Goal: Use online tool/utility: Utilize a website feature to perform a specific function

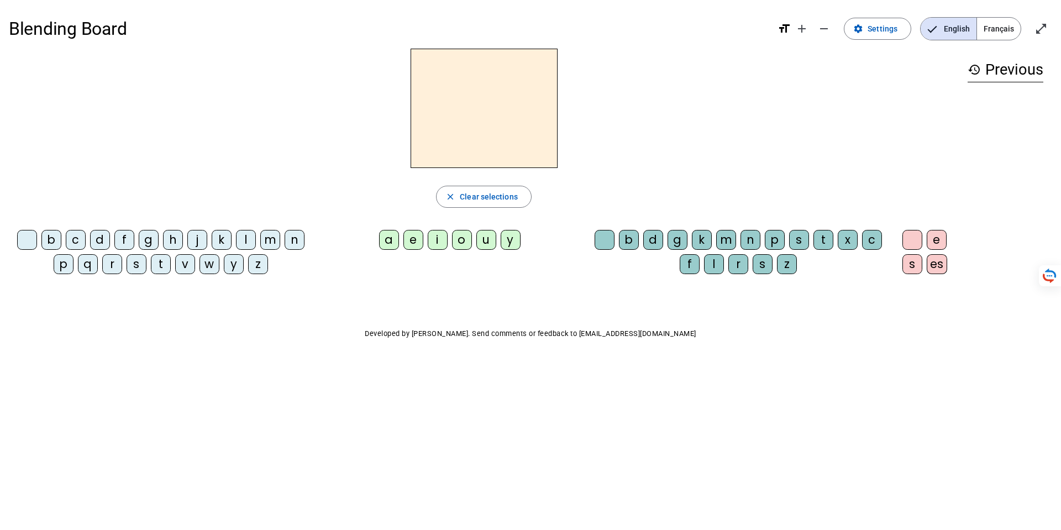
click at [437, 240] on div "i" at bounding box center [438, 240] width 20 height 20
click at [752, 237] on div "n" at bounding box center [751, 240] width 20 height 20
click at [123, 239] on div "f" at bounding box center [124, 240] width 20 height 20
click at [824, 234] on div "t" at bounding box center [824, 240] width 20 height 20
click at [25, 241] on div at bounding box center [27, 240] width 20 height 20
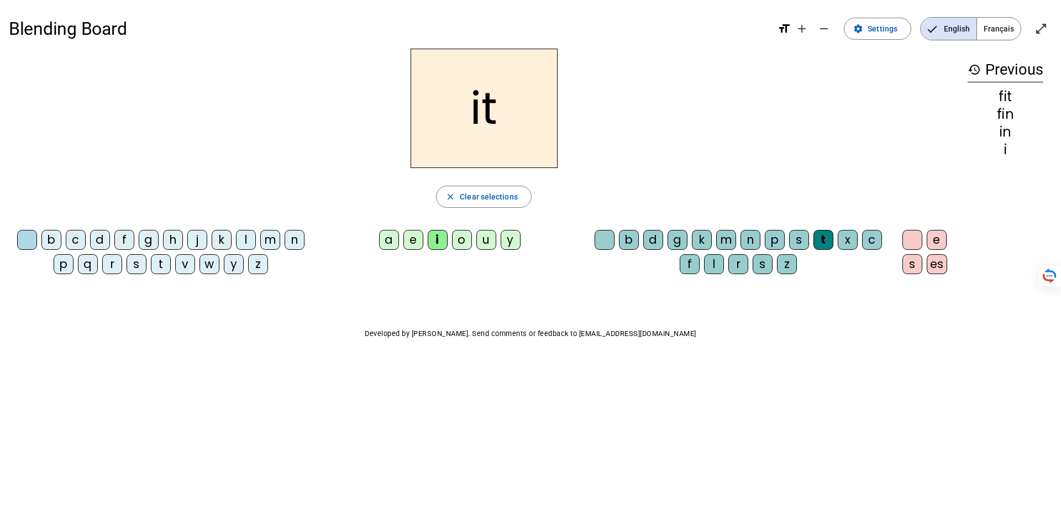
click at [384, 240] on div "a" at bounding box center [389, 240] width 20 height 20
click at [266, 237] on div "m" at bounding box center [270, 240] width 20 height 20
click at [111, 265] on div "r" at bounding box center [112, 264] width 20 height 20
click at [170, 237] on div "h" at bounding box center [173, 240] width 20 height 20
click at [438, 235] on div "i" at bounding box center [438, 240] width 20 height 20
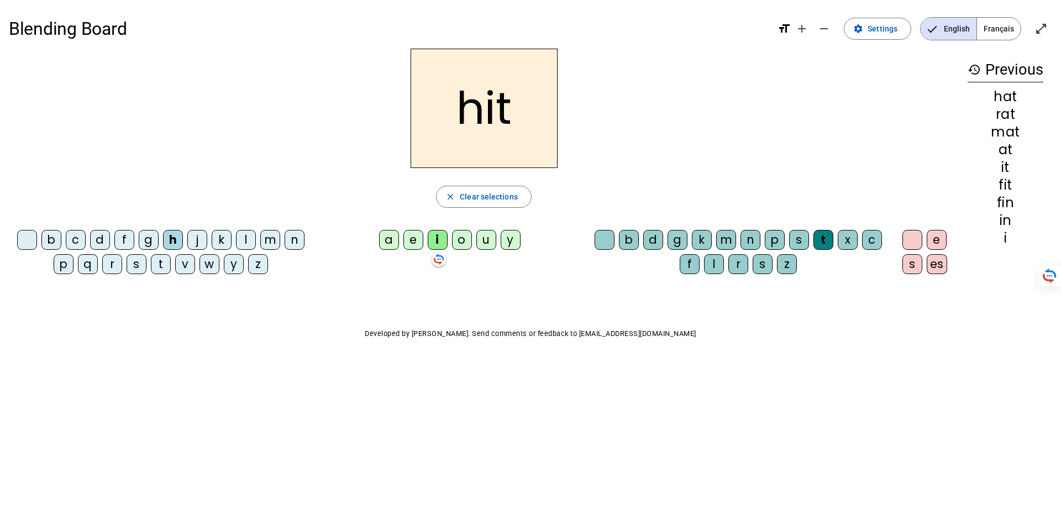
click at [772, 238] on div "p" at bounding box center [775, 240] width 20 height 20
